Goal: Information Seeking & Learning: Learn about a topic

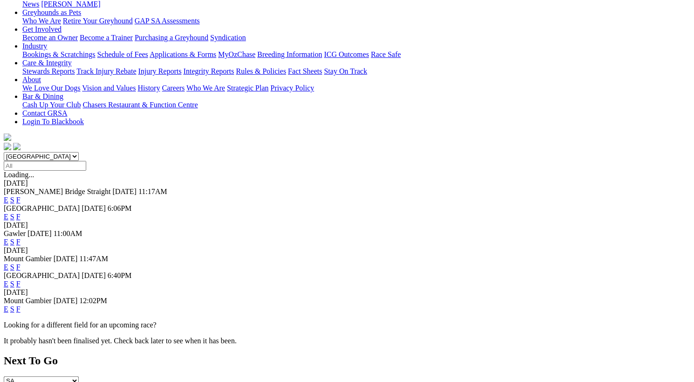
scroll to position [153, 0]
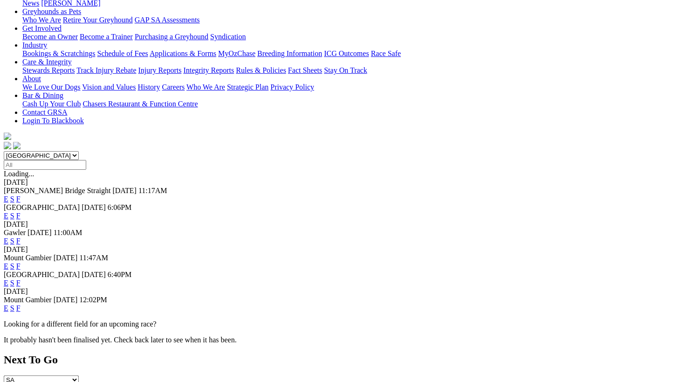
click at [20, 304] on link "F" at bounding box center [18, 308] width 4 height 8
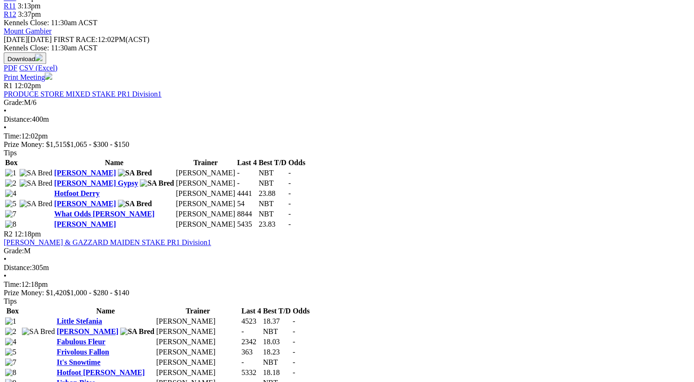
scroll to position [414, 0]
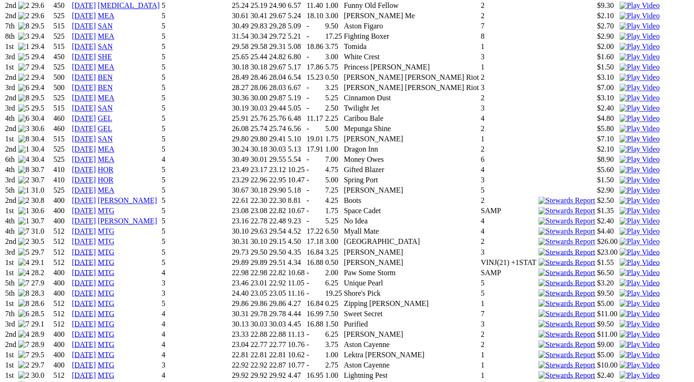
scroll to position [773, 0]
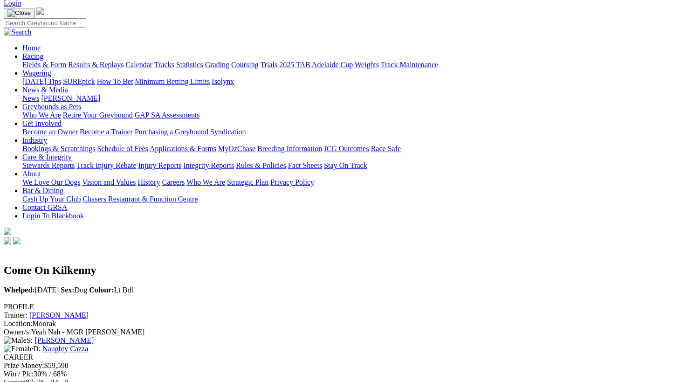
scroll to position [0, 0]
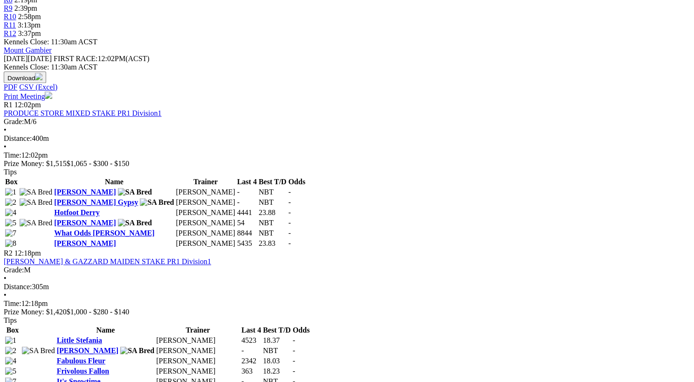
scroll to position [394, 0]
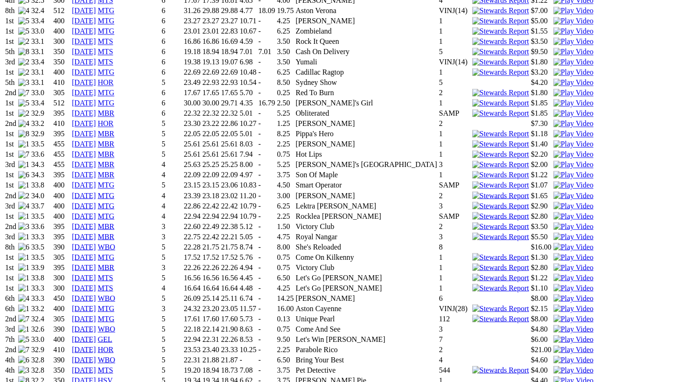
scroll to position [848, 0]
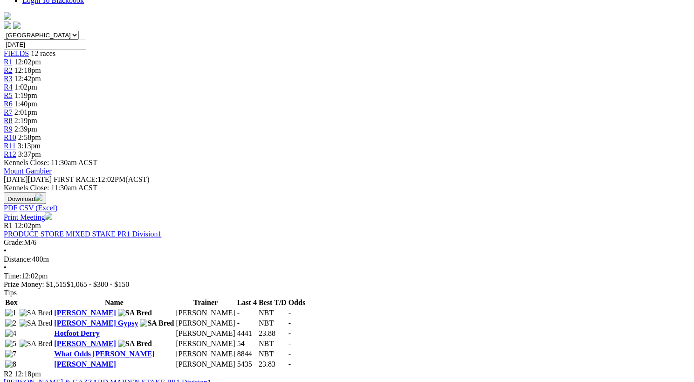
scroll to position [0, 2]
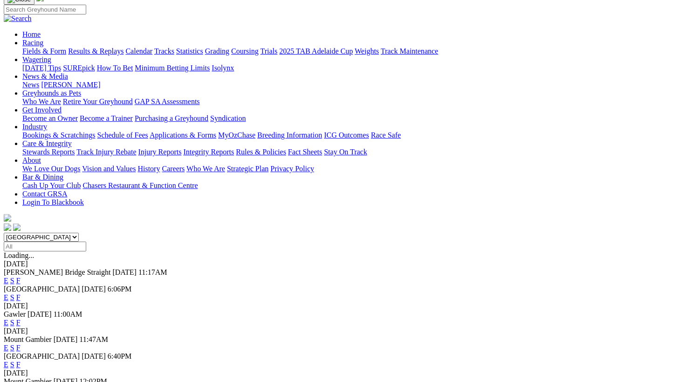
scroll to position [75, 0]
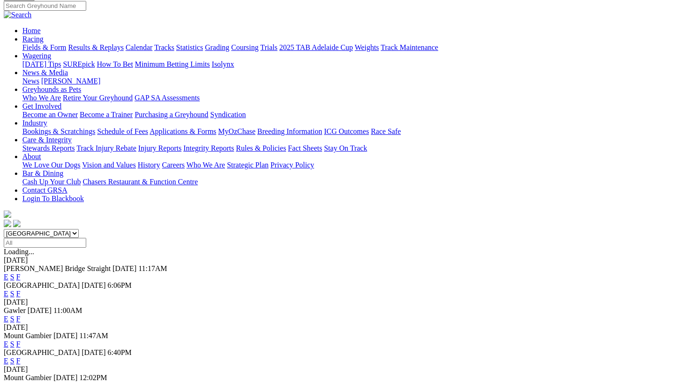
click at [20, 340] on link "F" at bounding box center [18, 344] width 4 height 8
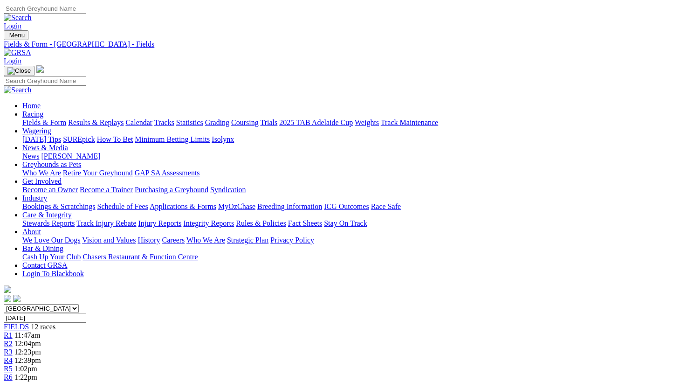
click at [38, 118] on link "Fields & Form" at bounding box center [44, 122] width 44 height 8
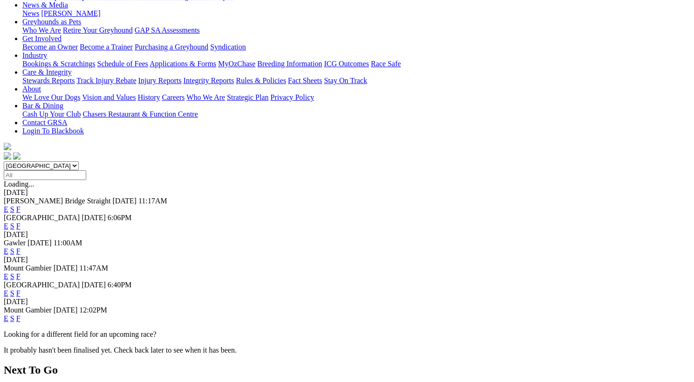
scroll to position [143, 0]
click at [20, 314] on link "F" at bounding box center [18, 318] width 4 height 8
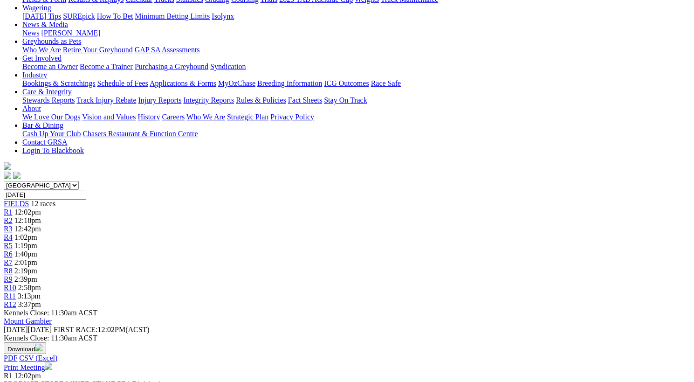
scroll to position [124, 0]
